Goal: Task Accomplishment & Management: Manage account settings

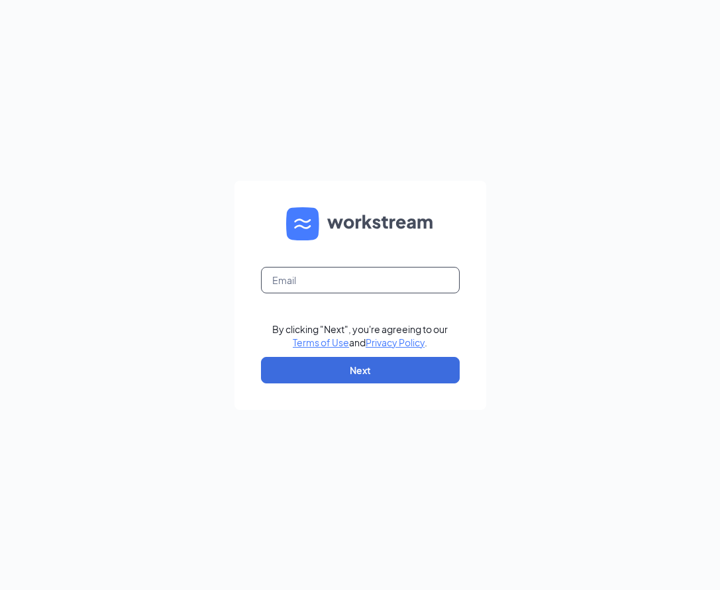
click at [351, 277] on input "text" at bounding box center [360, 280] width 199 height 26
type input "[EMAIL_ADDRESS][DOMAIN_NAME]"
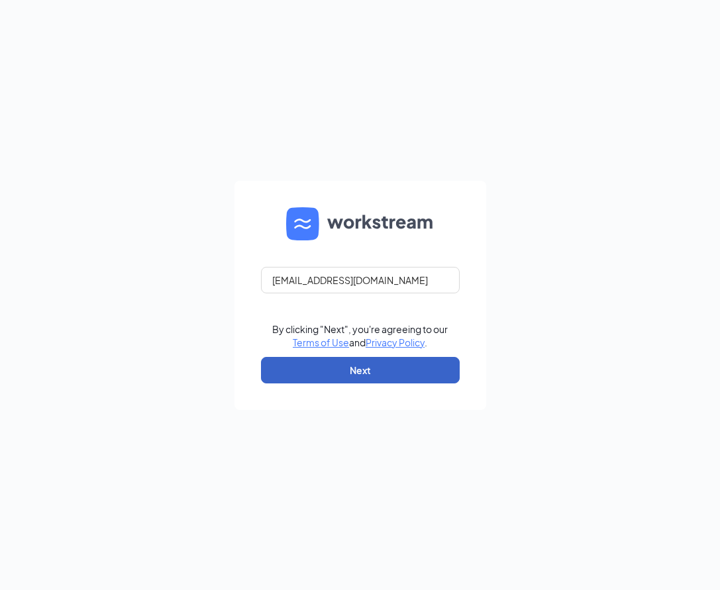
click at [303, 363] on button "Next" at bounding box center [360, 370] width 199 height 26
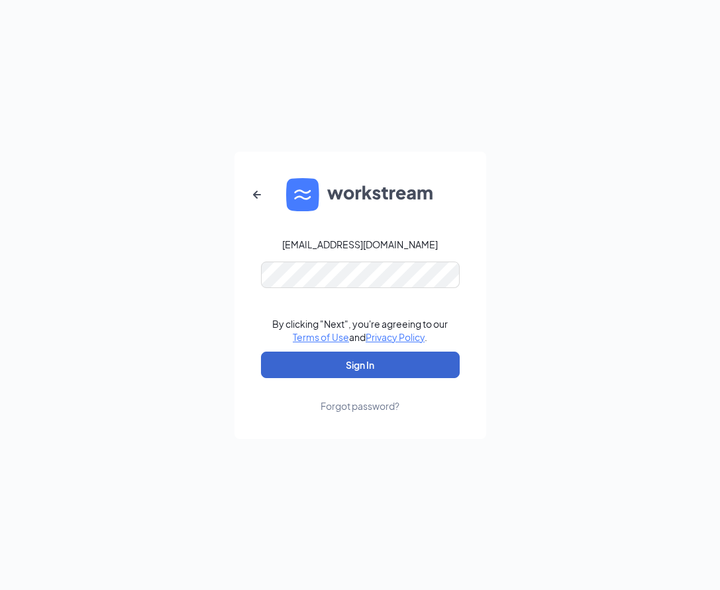
click at [332, 371] on button "Sign In" at bounding box center [360, 365] width 199 height 26
click at [375, 373] on button "Sign In" at bounding box center [360, 365] width 199 height 26
click at [373, 375] on button "Sign In" at bounding box center [360, 365] width 199 height 26
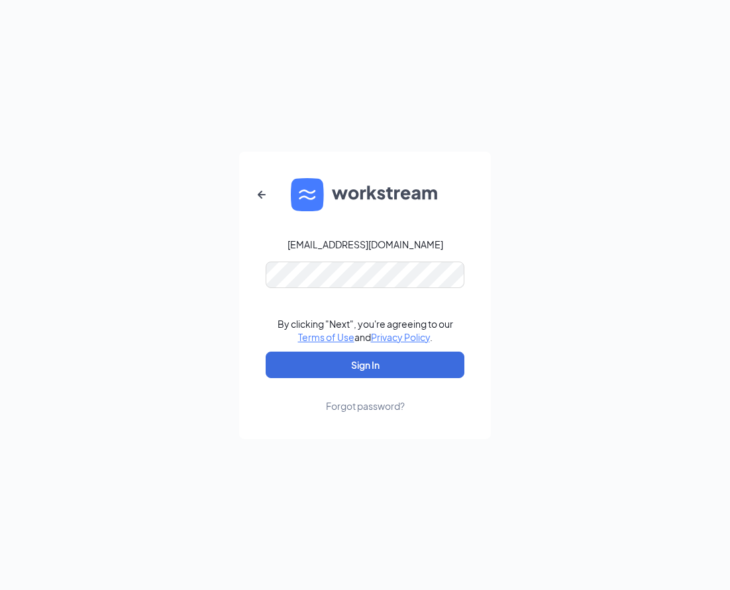
click at [588, 191] on div "[EMAIL_ADDRESS][DOMAIN_NAME] By clicking "Next", you're agreeing to our Terms o…" at bounding box center [365, 295] width 730 height 590
click at [414, 369] on button "Sign In" at bounding box center [364, 365] width 199 height 26
click at [379, 381] on link "Forgot password?" at bounding box center [365, 395] width 79 height 34
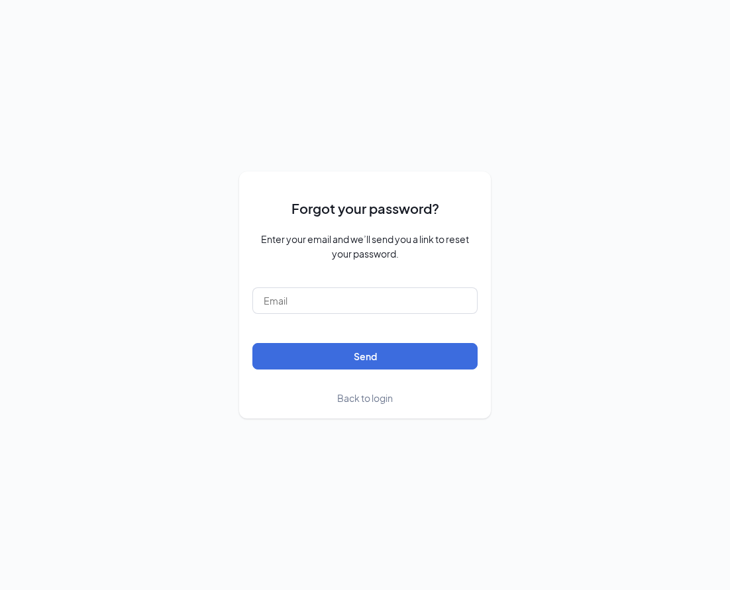
click at [370, 371] on form "Forgot your password? Enter your email and we’ll send you a link to reset your …" at bounding box center [364, 295] width 225 height 220
click at [309, 297] on input "text" at bounding box center [364, 300] width 225 height 26
type input "mari@permianpersonnel.com"
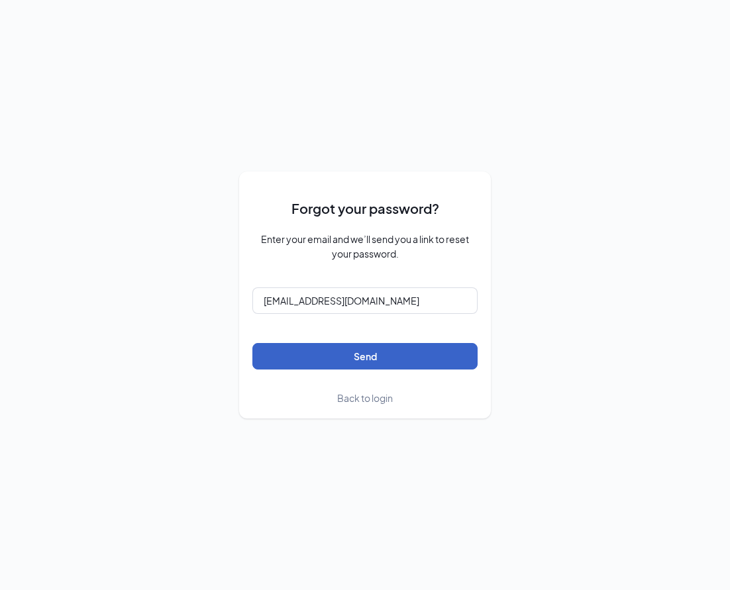
click at [357, 354] on button "Send" at bounding box center [364, 356] width 225 height 26
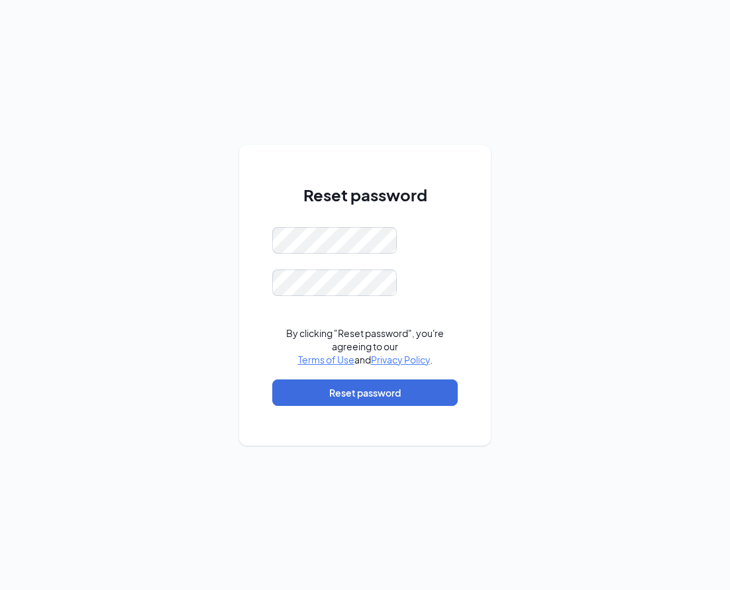
click at [477, 230] on div "Reset password By clicking "Reset password", you're agreeing to our Terms of Us…" at bounding box center [365, 295] width 252 height 301
click at [557, 216] on div "Reset password This field is required By clicking "Reset password", you're agre…" at bounding box center [365, 295] width 730 height 590
click at [574, 195] on div "Reset password By clicking "Reset password", you're agreeing to our Terms of Us…" at bounding box center [365, 295] width 730 height 590
click at [377, 403] on button "Reset password" at bounding box center [364, 392] width 185 height 26
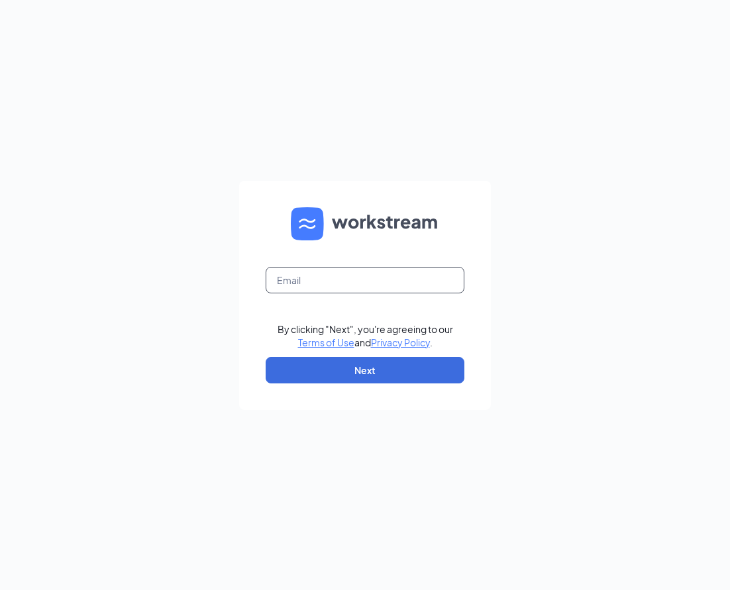
click at [320, 278] on input "text" at bounding box center [364, 280] width 199 height 26
type input "[EMAIL_ADDRESS][DOMAIN_NAME]"
click at [626, 301] on div "mari@permianpersonnel.com By clicking "Next", you're agreeing to our Terms of U…" at bounding box center [365, 295] width 730 height 590
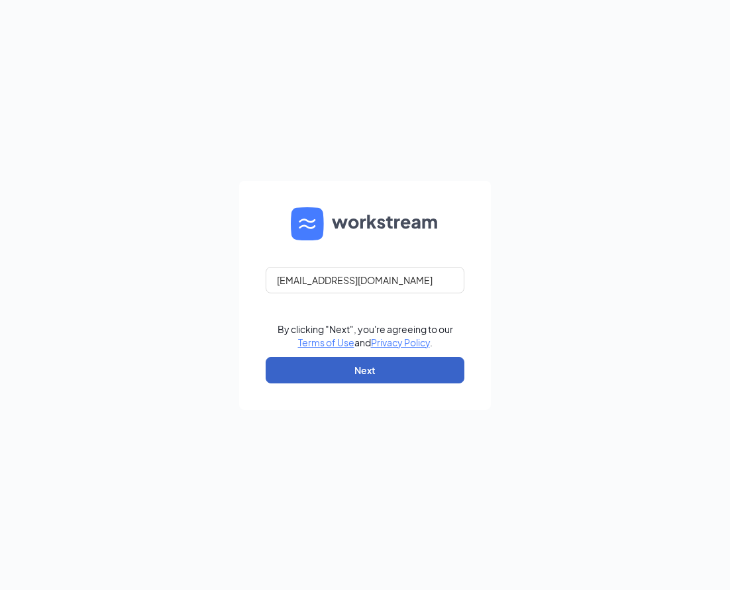
click at [377, 377] on button "Next" at bounding box center [364, 370] width 199 height 26
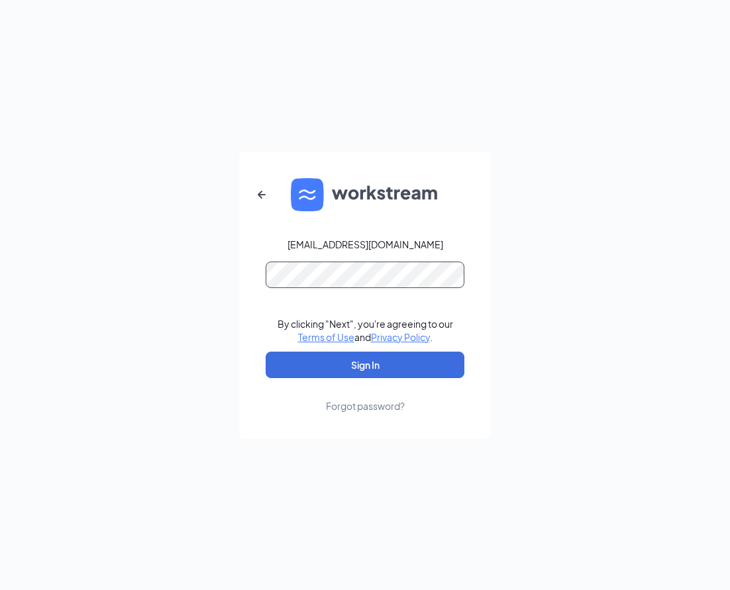
click at [241, 290] on form "[EMAIL_ADDRESS][DOMAIN_NAME] By clicking "Next", you're agreeing to our Terms o…" at bounding box center [365, 295] width 252 height 287
click at [626, 209] on div "[EMAIL_ADDRESS][DOMAIN_NAME] By clicking "Next", you're agreeing to our Terms o…" at bounding box center [365, 295] width 730 height 590
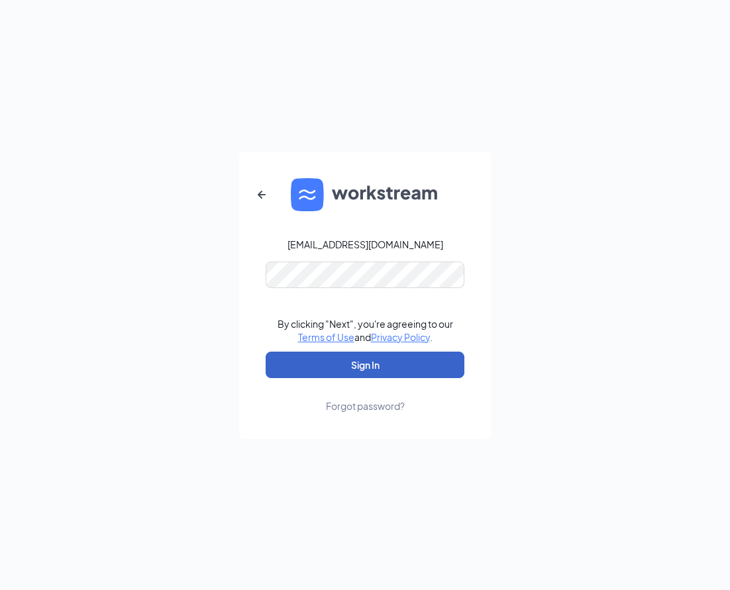
click at [367, 362] on button "Sign In" at bounding box center [364, 365] width 199 height 26
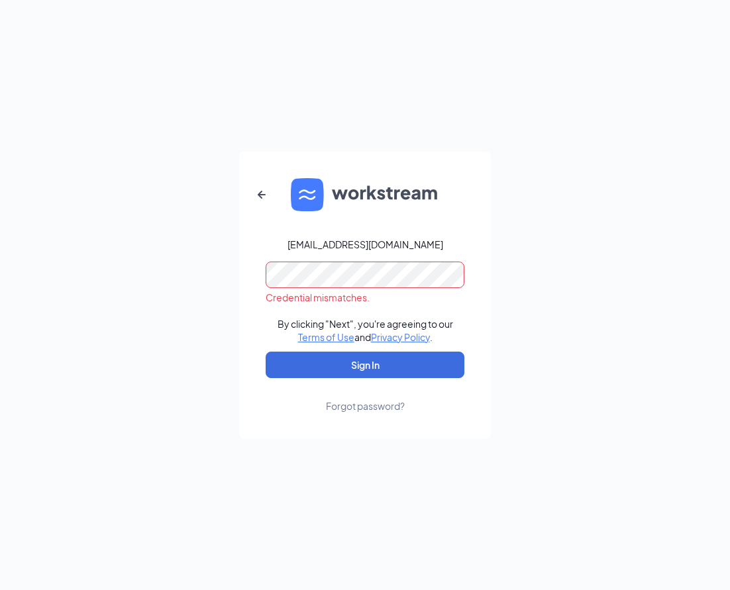
click at [254, 297] on form "mari@permianpersonnel.com Credential mismatches. By clicking "Next", you're agr…" at bounding box center [365, 295] width 252 height 287
click at [644, 259] on div "[EMAIL_ADDRESS][DOMAIN_NAME] By clicking "Next", you're agreeing to our Terms o…" at bounding box center [365, 295] width 730 height 590
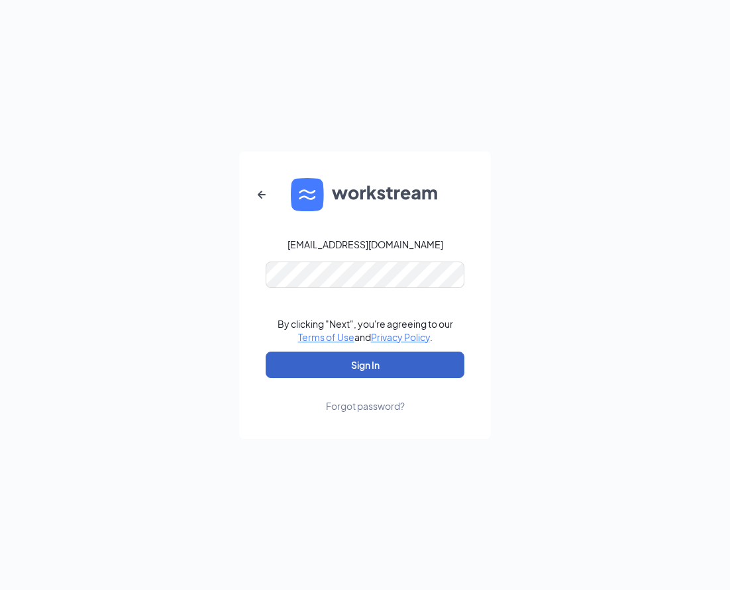
click at [365, 369] on button "Sign In" at bounding box center [364, 365] width 199 height 26
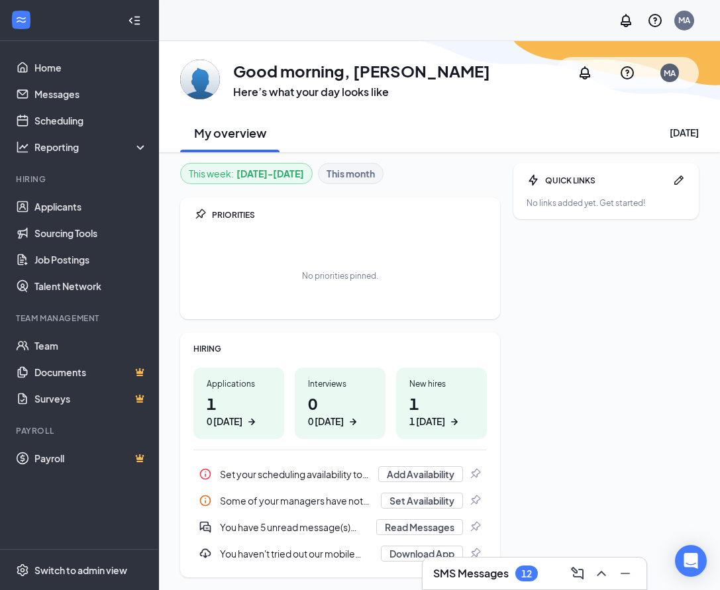
click at [192, 432] on div "HIRING Applications 1 0 [DATE] Interviews 0 0 [DATE] New hires 1 1 [DATE] Set y…" at bounding box center [340, 454] width 320 height 245
click at [471, 252] on div "No priorities pinned." at bounding box center [339, 275] width 293 height 66
click at [75, 207] on link "Applicants" at bounding box center [90, 206] width 113 height 26
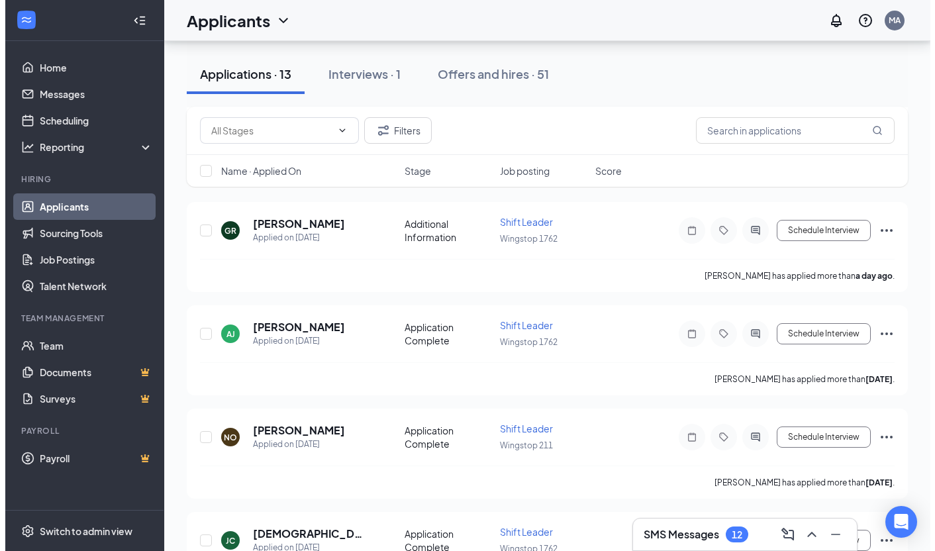
scroll to position [265, 0]
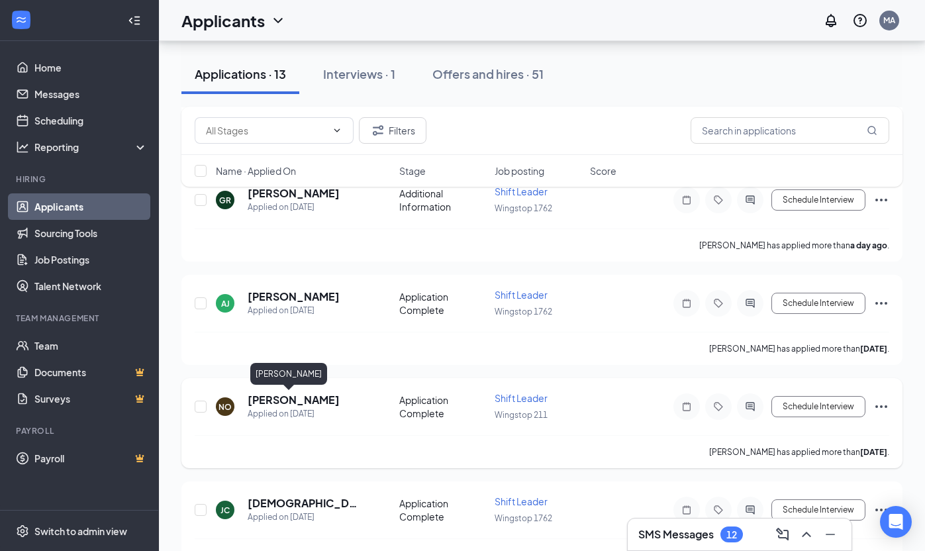
click at [287, 395] on h5 "[PERSON_NAME]" at bounding box center [294, 400] width 92 height 15
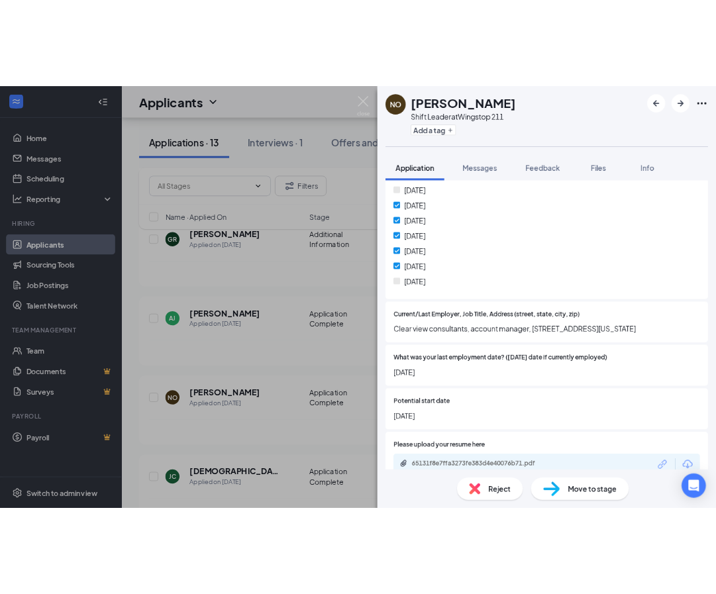
scroll to position [788, 0]
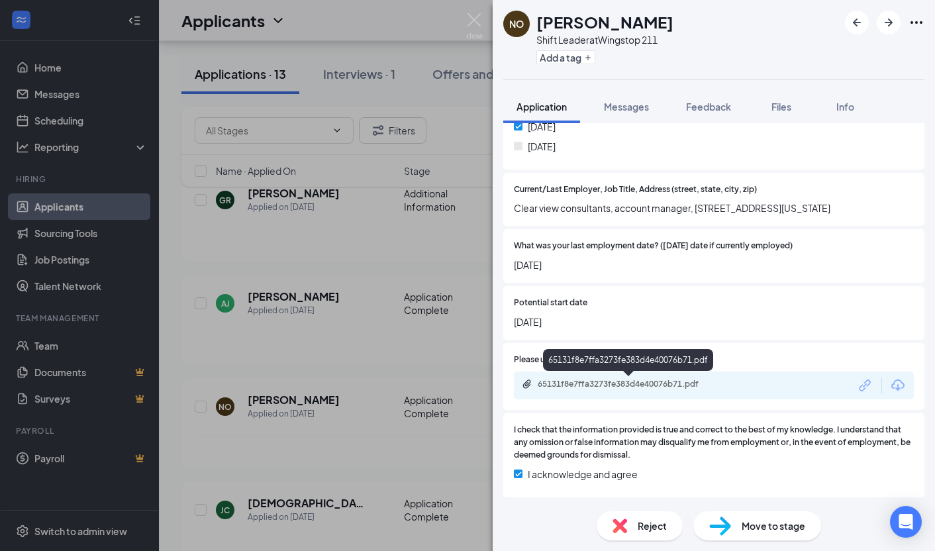
click at [669, 381] on div "65131f8e7ffa3273fe383d4e40076b71.pdf" at bounding box center [630, 384] width 185 height 11
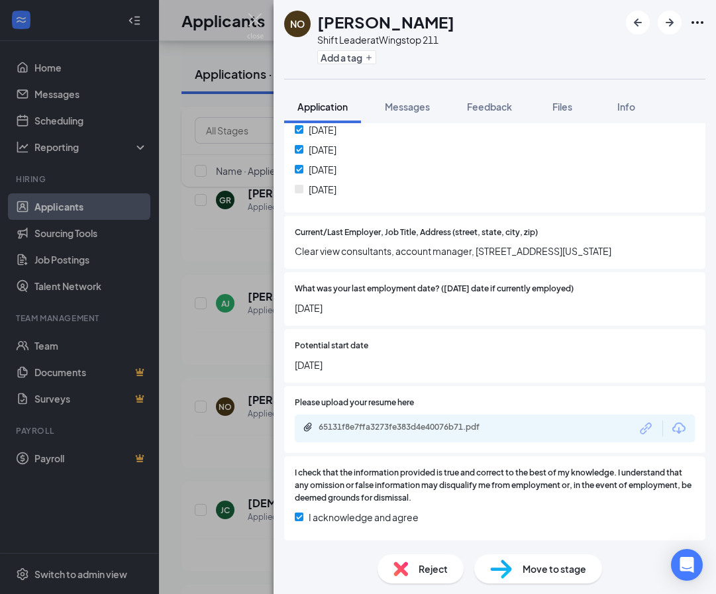
scroll to position [745, 0]
